Goal: Task Accomplishment & Management: Complete application form

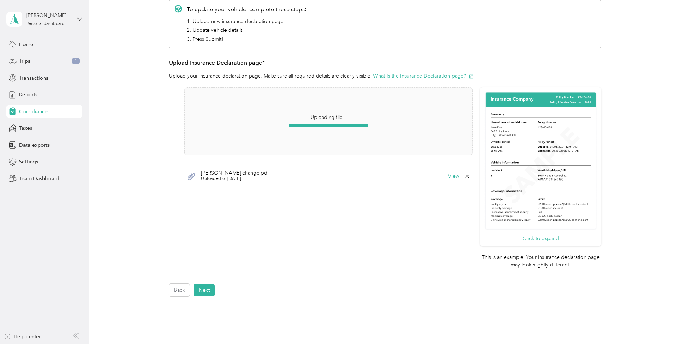
scroll to position [154, 0]
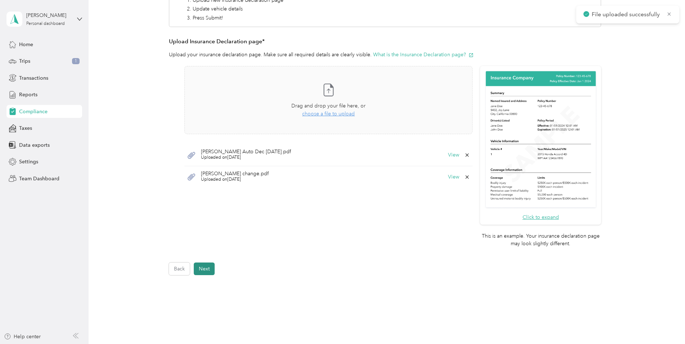
click at [209, 269] on button "Next" at bounding box center [204, 268] width 21 height 13
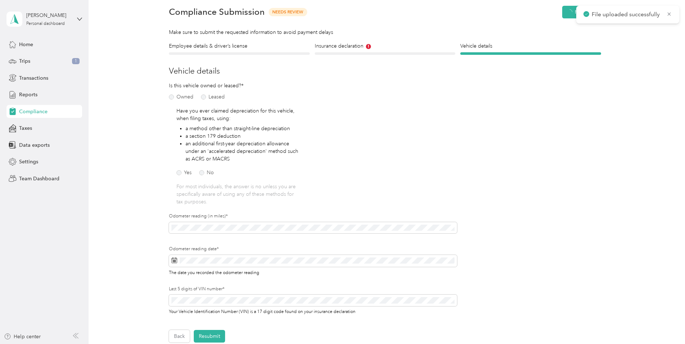
scroll to position [9, 0]
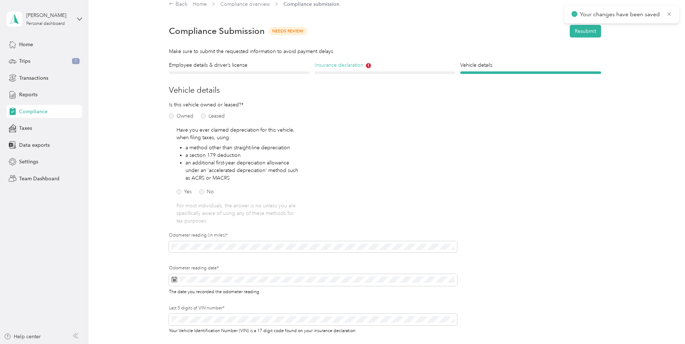
click at [354, 67] on h4 "Insurance declaration" at bounding box center [385, 65] width 141 height 8
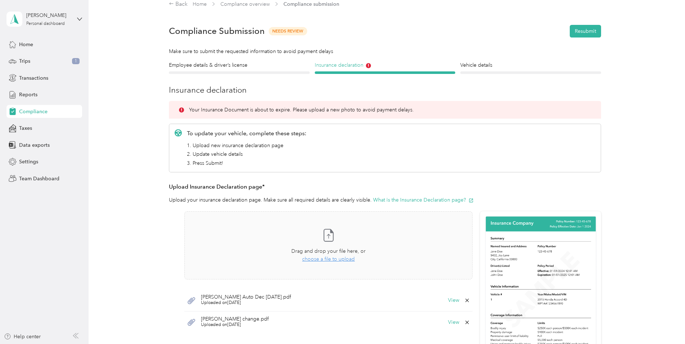
click at [370, 68] on h4 "Insurance declaration" at bounding box center [385, 65] width 141 height 8
click at [368, 65] on icon at bounding box center [368, 65] width 1 height 3
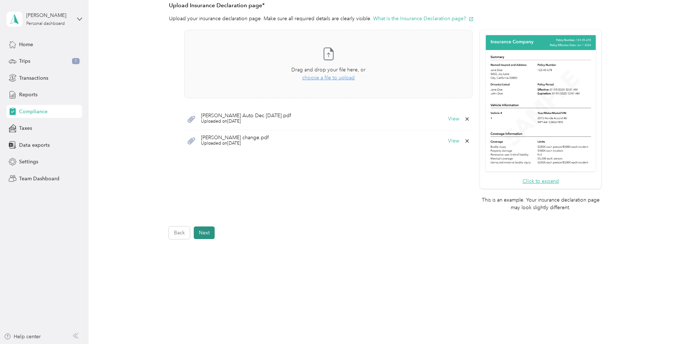
click at [205, 234] on button "Next" at bounding box center [204, 232] width 21 height 13
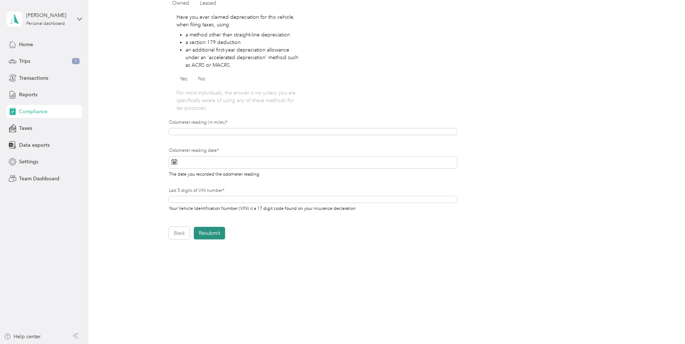
scroll to position [131, 0]
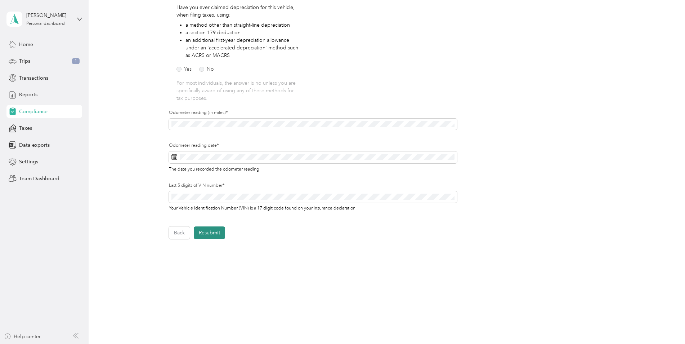
drag, startPoint x: 208, startPoint y: 235, endPoint x: 216, endPoint y: 235, distance: 8.0
click at [208, 235] on button "Resubmit" at bounding box center [209, 232] width 31 height 13
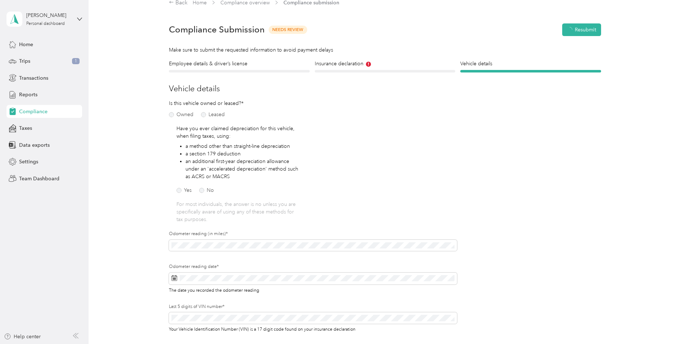
scroll to position [9, 0]
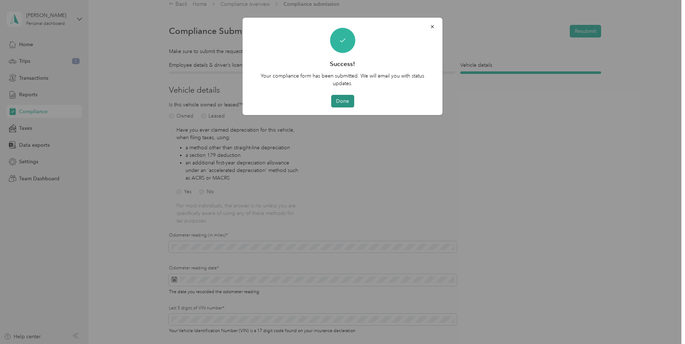
click at [344, 95] on button "Done" at bounding box center [342, 101] width 23 height 13
